Goal: Ask a question: Seek information or help from site administrators or community

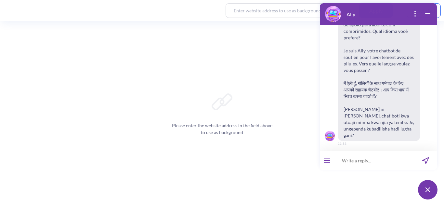
scroll to position [82, 0]
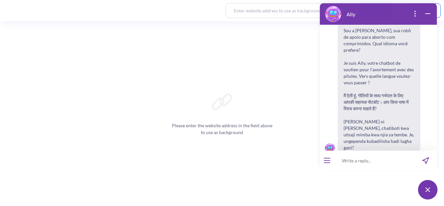
paste input "Portuguese"
type input "Portuguese"
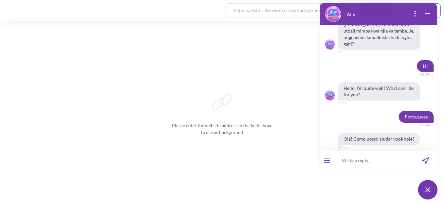
scroll to position [227, 0]
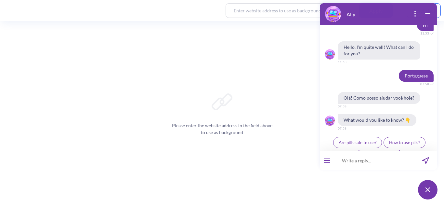
click at [367, 163] on input at bounding box center [374, 161] width 80 height 20
type input "Hindi"
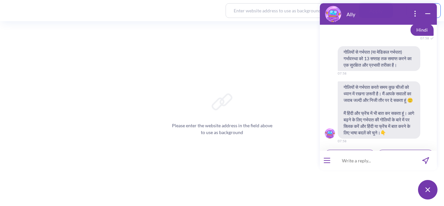
scroll to position [339, 0]
click at [364, 163] on input at bounding box center [374, 161] width 80 height 20
type input "mujhe garphat ki goli shuru krni hai"
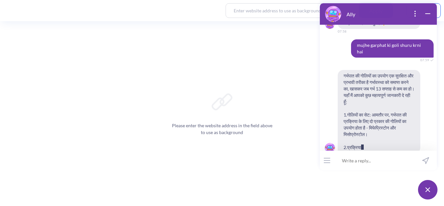
scroll to position [455, 0]
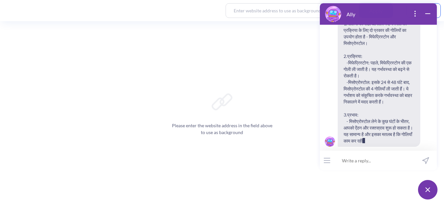
click at [379, 130] on span "गर्भपात की गोलियों का उपयोग एक सुरक्षित और प्रभावी तरीका है गर्भावस्था को समाप्…" at bounding box center [379, 63] width 83 height 168
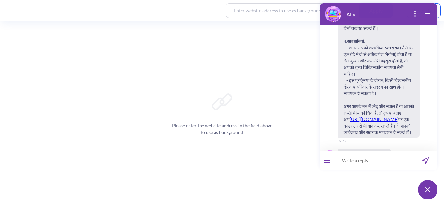
scroll to position [717, 0]
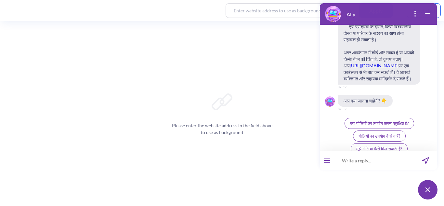
click at [376, 133] on span "गोलियों का उपयोग कैसे करें?" at bounding box center [380, 135] width 42 height 5
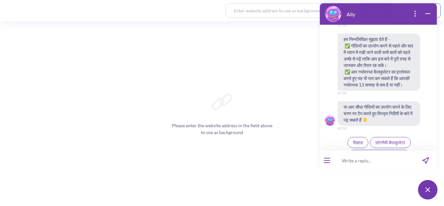
scroll to position [884, 0]
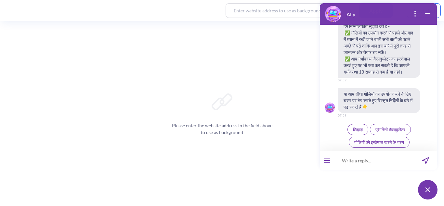
click at [380, 146] on button "गोलियों को इस्तेमाल करने के चरण" at bounding box center [379, 142] width 61 height 11
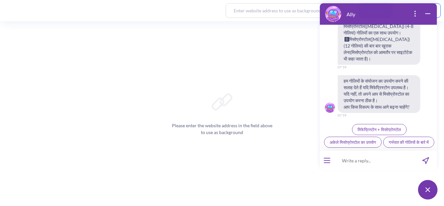
scroll to position [1082, 0]
click at [374, 140] on span "अकेले मिसोप्रोस्टोल का उपयोग" at bounding box center [353, 142] width 47 height 5
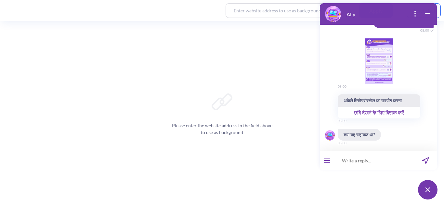
scroll to position [1192, 0]
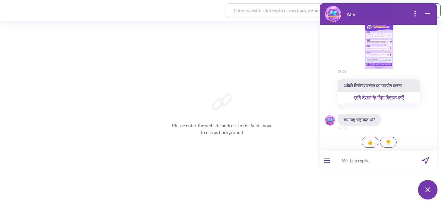
click at [384, 47] on div "image message: 1748865804547-ally-misoprostol-only-protocol-hi.png" at bounding box center [379, 46] width 83 height 46
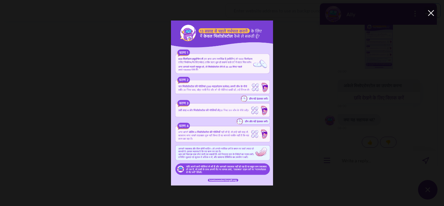
click at [266, 84] on img at bounding box center [222, 102] width 355 height 165
click at [430, 12] on div at bounding box center [431, 13] width 13 height 13
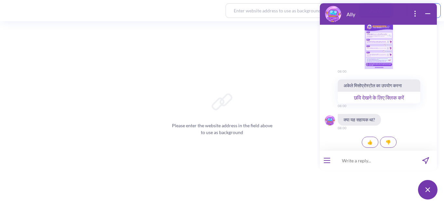
click at [363, 157] on input at bounding box center [374, 161] width 80 height 20
type input "kya aap [PERSON_NAME]?"
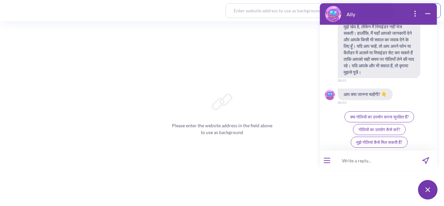
scroll to position [1336, 0]
click at [416, 16] on icon "open popup" at bounding box center [415, 16] width 1 height 1
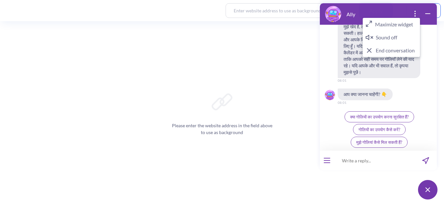
click at [425, 15] on icon "wrap widget" at bounding box center [428, 14] width 8 height 8
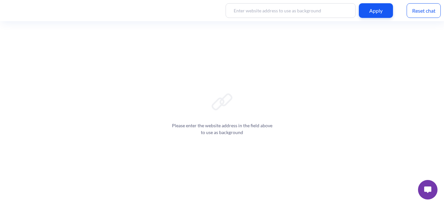
click at [429, 198] on button at bounding box center [428, 190] width 20 height 20
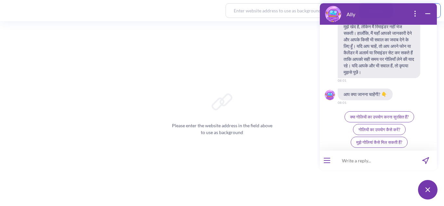
scroll to position [1335, 0]
click at [417, 15] on icon "open popup" at bounding box center [415, 14] width 8 height 8
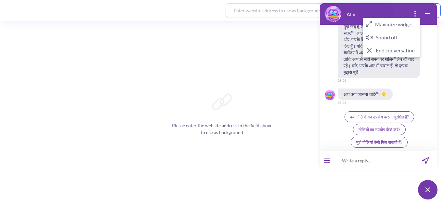
click at [332, 16] on img at bounding box center [333, 14] width 16 height 16
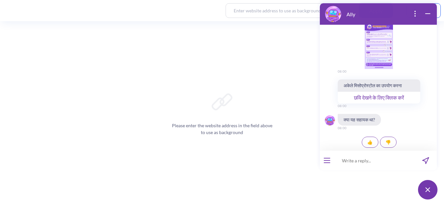
scroll to position [912, 0]
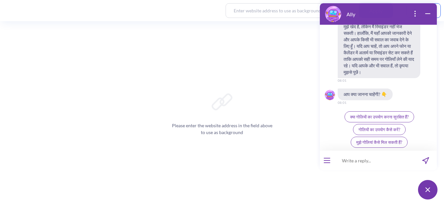
scroll to position [990, 0]
click at [427, 14] on icon "wrap widget" at bounding box center [428, 14] width 8 height 8
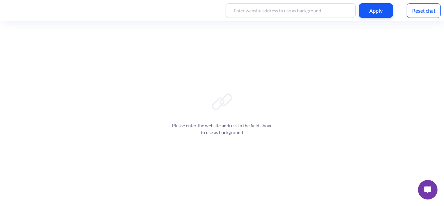
click at [431, 190] on img at bounding box center [427, 189] width 7 height 7
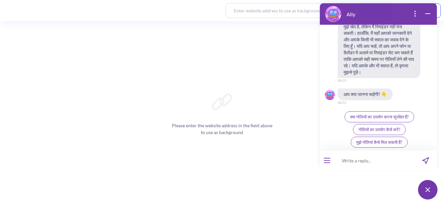
click at [330, 162] on div at bounding box center [327, 161] width 14 height 20
click at [328, 160] on icon "open menu" at bounding box center [327, 160] width 6 height 0
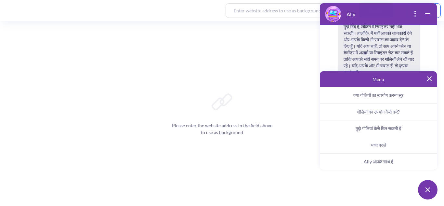
click at [371, 160] on span "Ally आपके साथ है" at bounding box center [379, 162] width 30 height 6
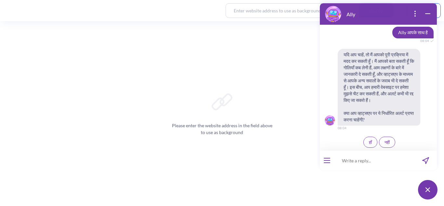
scroll to position [1080, 0]
click at [370, 142] on button "हाँ" at bounding box center [371, 142] width 14 height 11
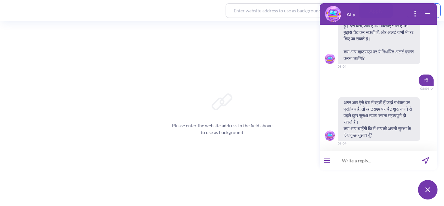
scroll to position [1102, 0]
click at [327, 162] on button "open menu" at bounding box center [327, 160] width 7 height 5
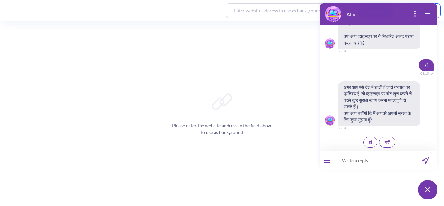
scroll to position [724, 0]
click at [365, 146] on button "हाँ" at bounding box center [371, 142] width 14 height 11
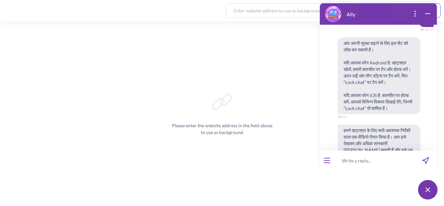
scroll to position [812, 0]
click at [430, 91] on div "आप अपनी सुरक्षा बढ़ाने के लिए इस चैट को लॉक कर सकती हैं। यदि आपका फोन Android ह…" at bounding box center [378, 75] width 117 height 77
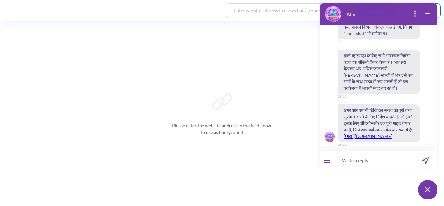
scroll to position [955, 0]
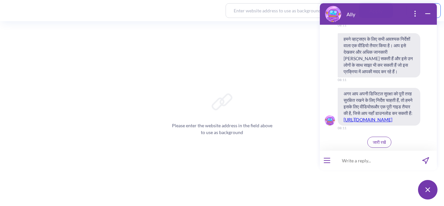
click at [376, 140] on span "जारी रखें" at bounding box center [379, 142] width 13 height 5
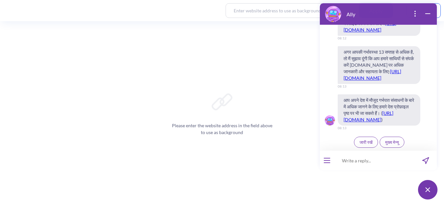
scroll to position [1253, 0]
click at [371, 33] on link "https://www.howtouseabortionpill.org/hi/before/#calculator" at bounding box center [370, 26] width 53 height 12
click at [368, 143] on span "जारी रखें" at bounding box center [366, 142] width 13 height 5
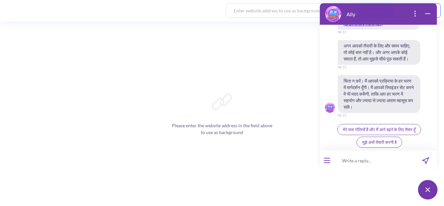
scroll to position [1591, 0]
click at [368, 130] on span "मेरे पास गोलियाँ हैं और मैं आगे बढ़ने के लिए तैयार हूँ" at bounding box center [379, 129] width 73 height 5
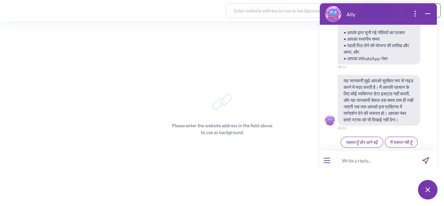
scroll to position [1698, 0]
click at [353, 165] on input at bounding box center [374, 161] width 80 height 20
paste input "MTP Kit: Produced by Cipla"
type input "MTP Kit: Produced by Cipla"
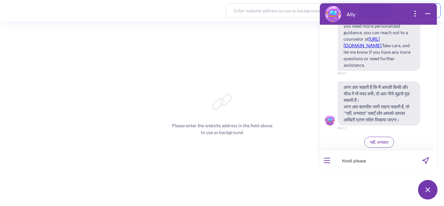
scroll to position [2272, 0]
click at [378, 158] on input "hindi please" at bounding box center [374, 161] width 80 height 20
click at [374, 162] on input "hindi please" at bounding box center [374, 161] width 80 height 20
type input "hindi please"
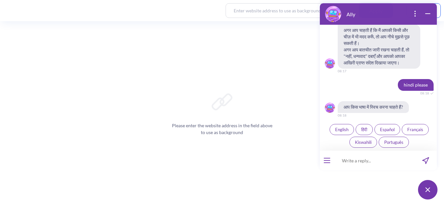
scroll to position [2329, 0]
click at [361, 127] on span "हिंदी" at bounding box center [364, 129] width 6 height 5
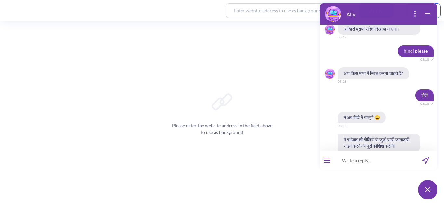
scroll to position [2258, 0]
click at [359, 161] on input at bounding box center [374, 161] width 80 height 20
paste input "MTP Kit: Produced by Cipla"
type input "MTP Kit: Produced by Cipla"
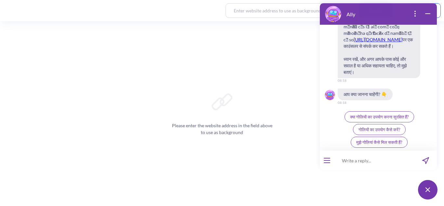
scroll to position [2880, 0]
click at [365, 159] on input at bounding box center [374, 161] width 80 height 20
paste input "Misoprost: Produced by Cipla."
type input "Misoprost: Produced by Cipla. bhi hai"
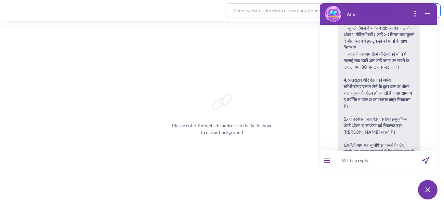
scroll to position [2983, 0]
click at [360, 165] on input at bounding box center [374, 161] width 80 height 20
type input "kaun si lun?"
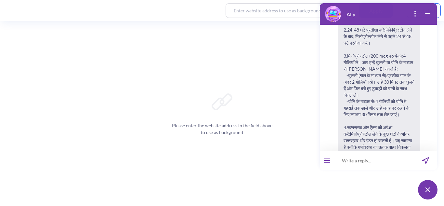
scroll to position [2900, 0]
